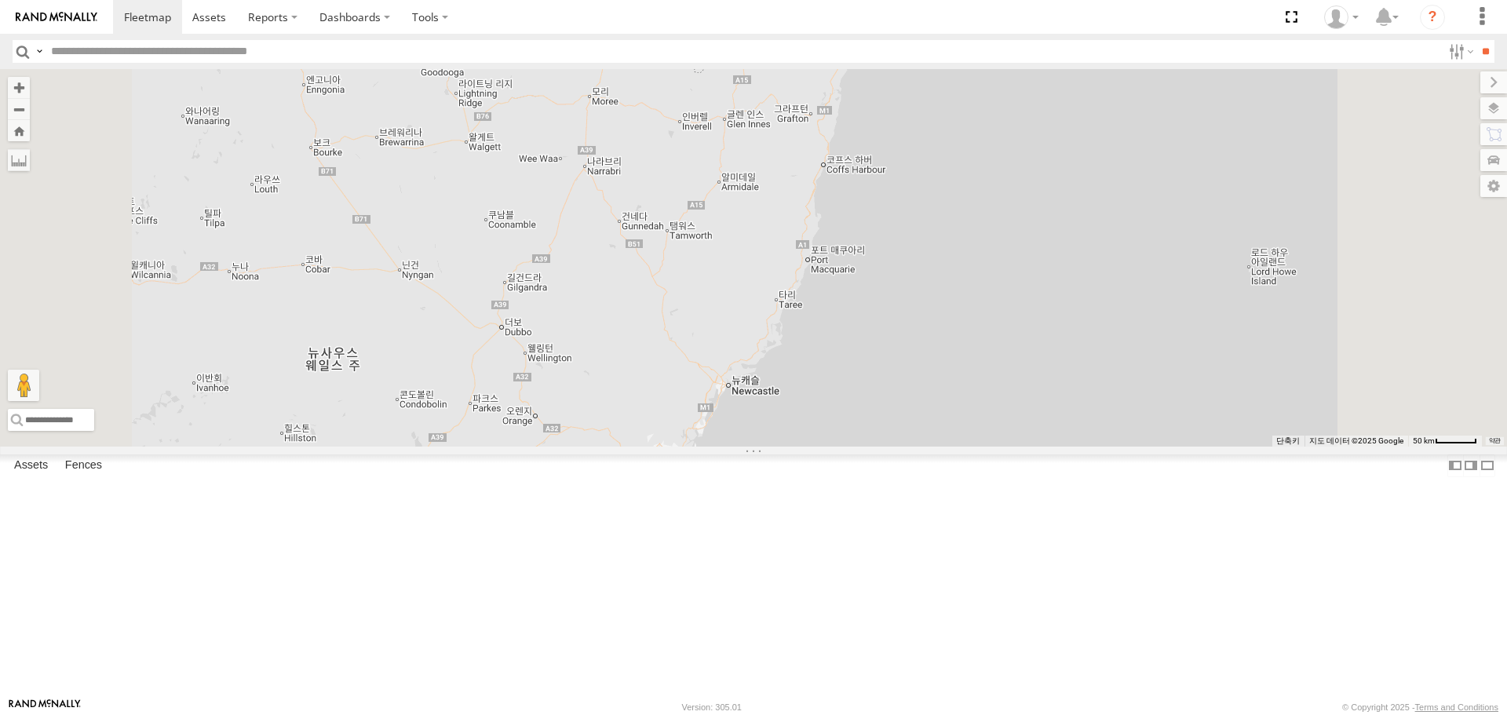
click at [0, 0] on link at bounding box center [0, 0] width 0 height 0
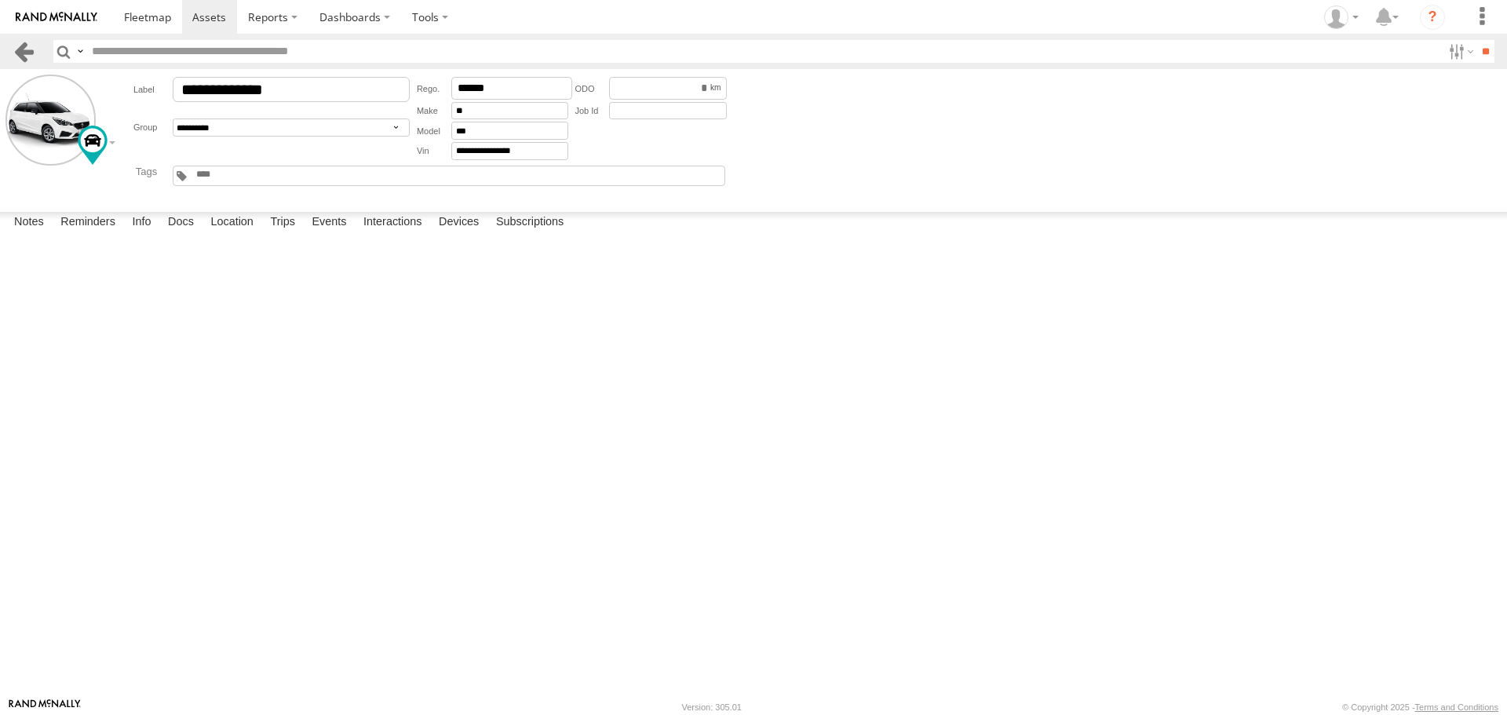
click at [20, 43] on link at bounding box center [24, 51] width 23 height 23
